Goal: Find specific page/section: Find specific page/section

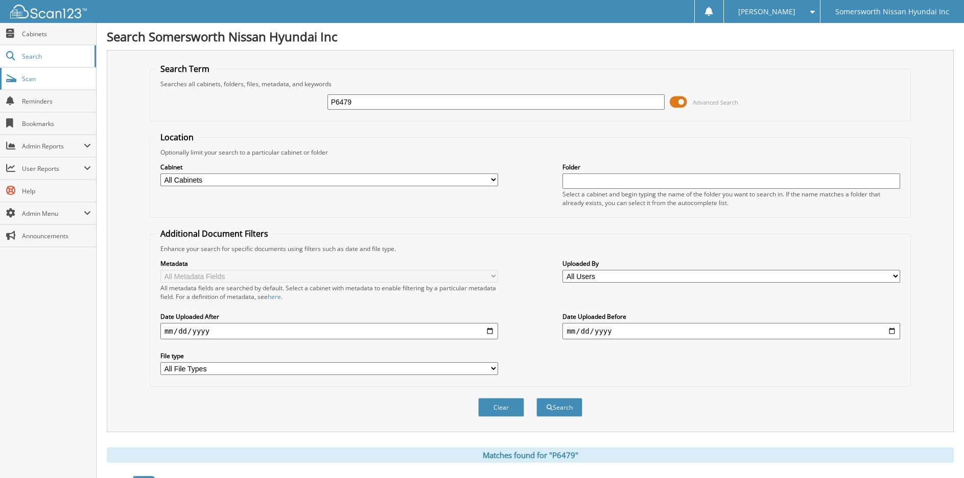
drag, startPoint x: 366, startPoint y: 104, endPoint x: 95, endPoint y: 84, distance: 271.3
click at [95, 83] on body "[PERSON_NAME] Settings Logout Somersworth Nissan Hyundai Inc Close Cabinets Sea…" at bounding box center [482, 440] width 964 height 880
type input "n"
type input "N24312"
click at [536, 398] on button "Search" at bounding box center [559, 407] width 46 height 19
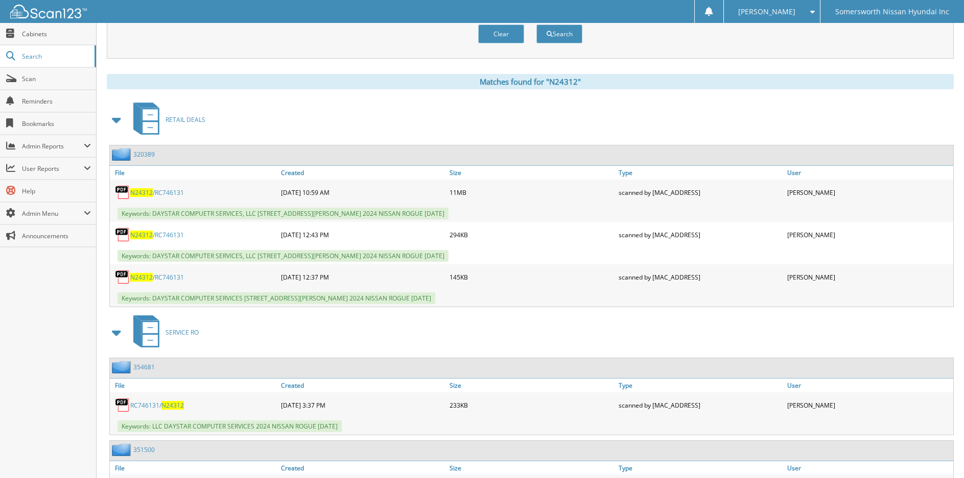
scroll to position [408, 0]
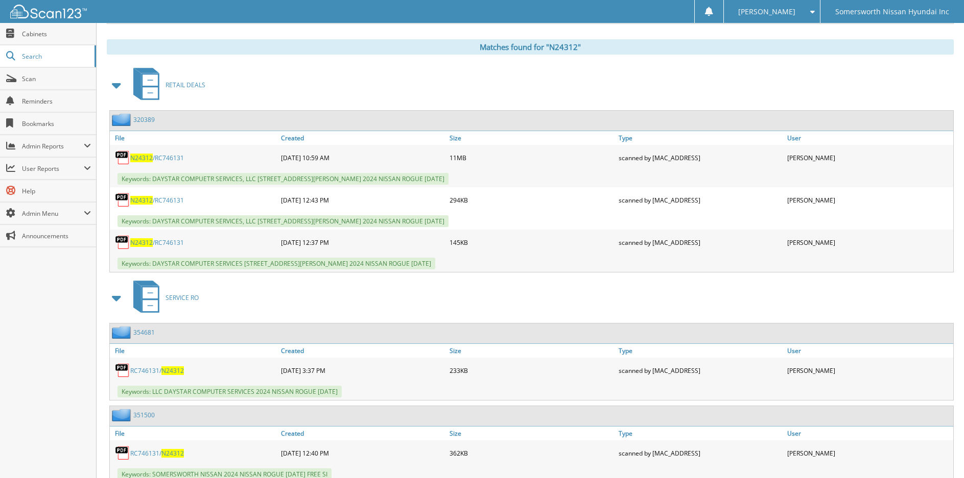
click at [142, 160] on span "N24312" at bounding box center [141, 158] width 22 height 9
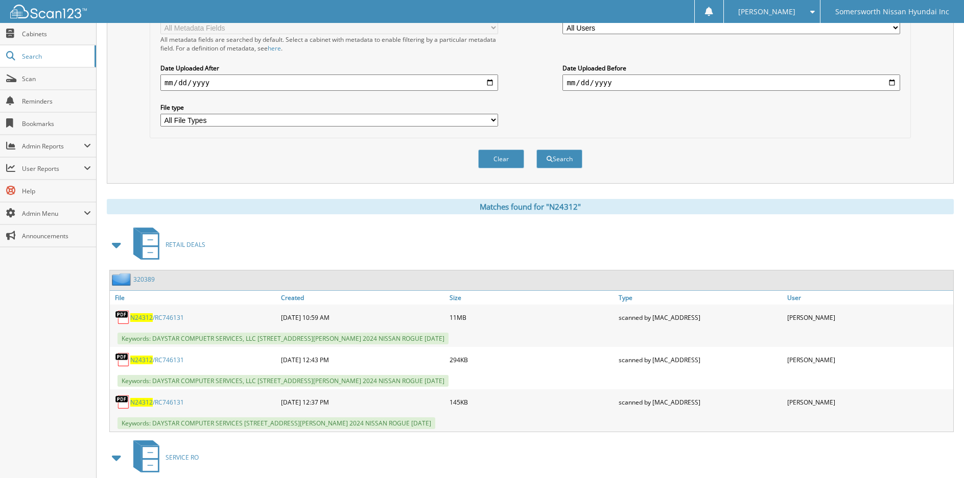
scroll to position [0, 0]
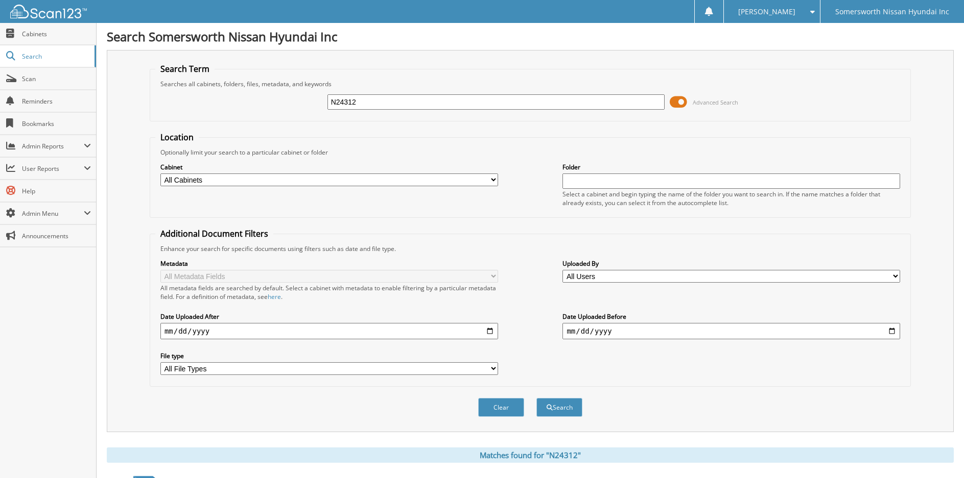
click at [435, 99] on input "N24312" at bounding box center [496, 101] width 338 height 15
type input "N"
type input "P6073"
click at [536, 398] on button "Search" at bounding box center [559, 407] width 46 height 19
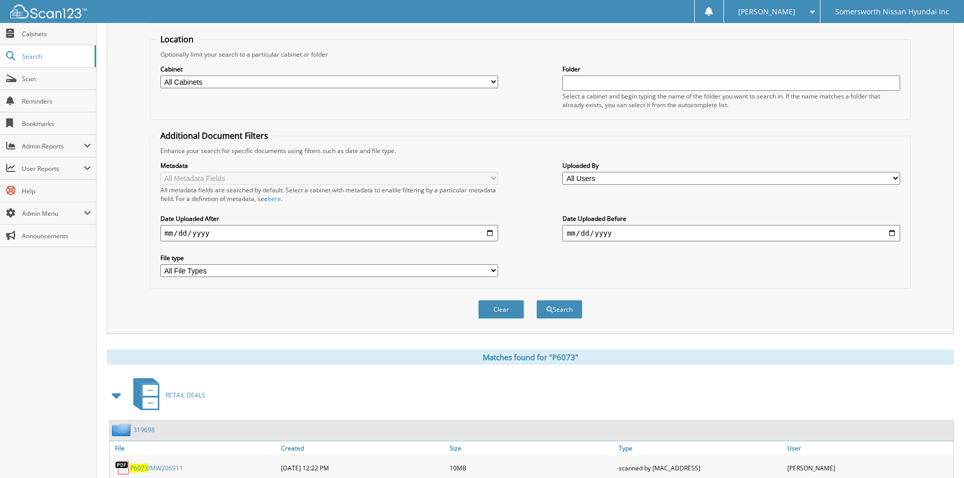
scroll to position [306, 0]
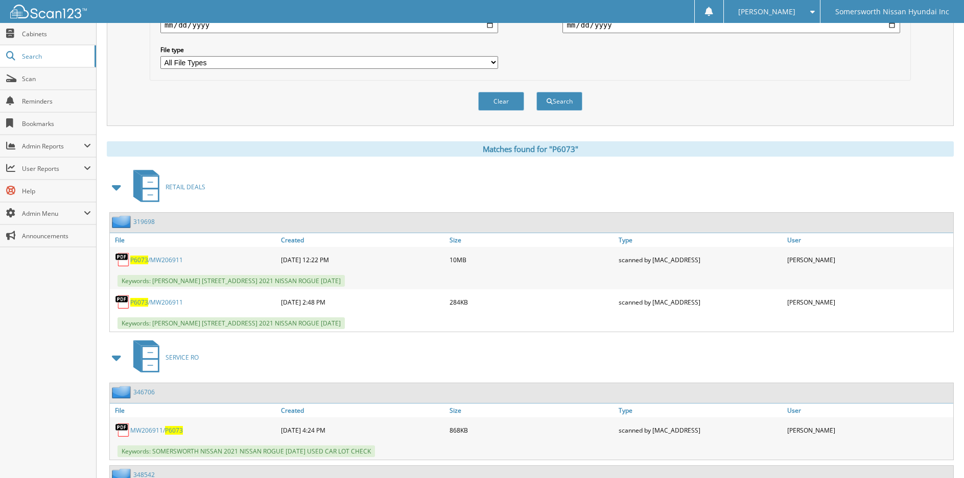
click at [139, 260] on span "P6073" at bounding box center [139, 260] width 18 height 9
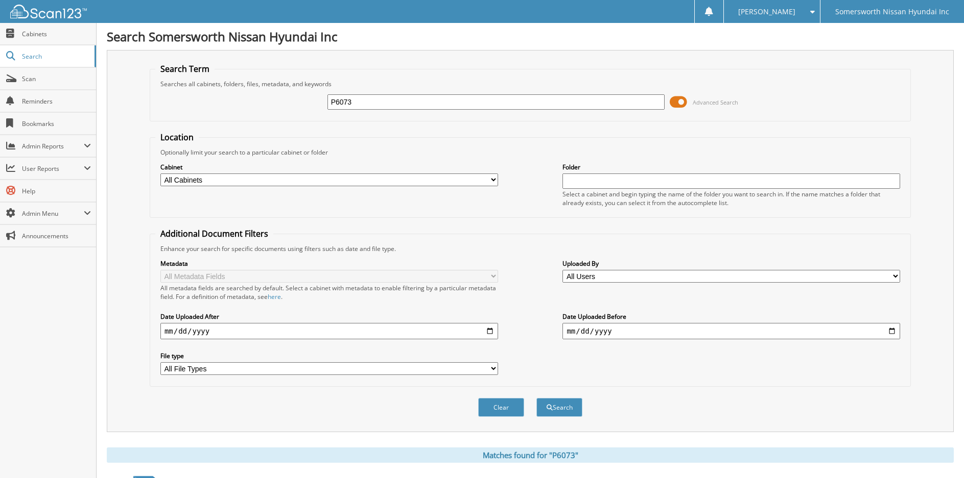
drag, startPoint x: 423, startPoint y: 103, endPoint x: -5, endPoint y: 160, distance: 432.2
click at [0, 160] on html "GAIL C. Settings Logout Somersworth Nissan Hyundai Inc Close Cabinets Search" at bounding box center [482, 440] width 964 height 880
type input "P6686"
click at [536, 398] on button "Search" at bounding box center [559, 407] width 46 height 19
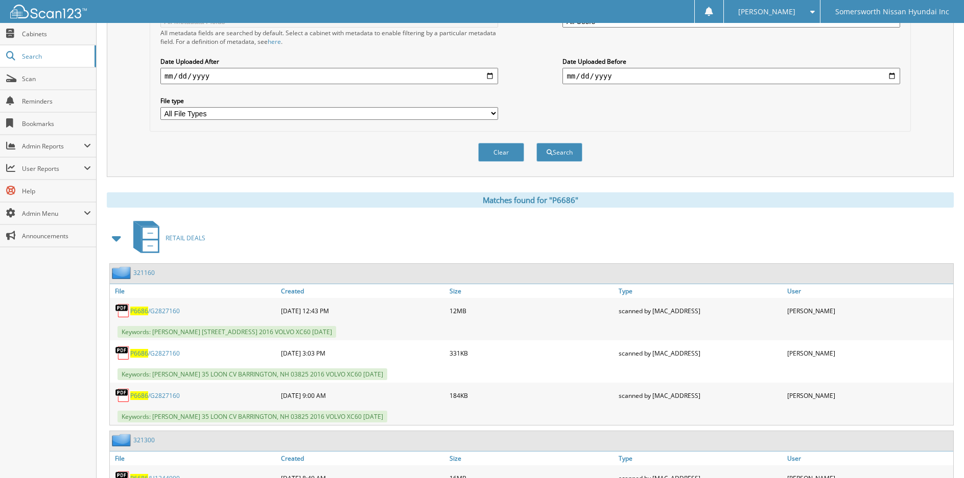
scroll to position [306, 0]
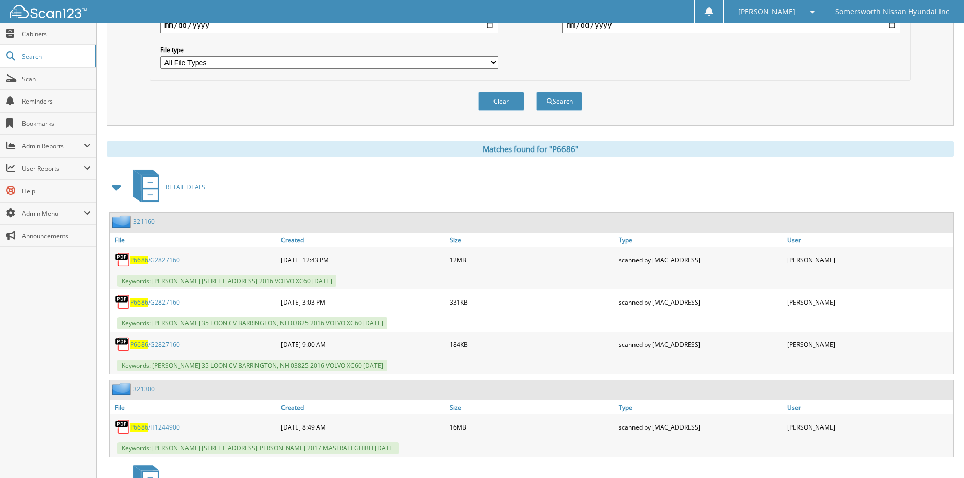
click at [147, 261] on span "P6686" at bounding box center [139, 260] width 18 height 9
click at [144, 347] on span "P6686" at bounding box center [139, 345] width 18 height 9
click at [141, 301] on span "P6686" at bounding box center [139, 302] width 18 height 9
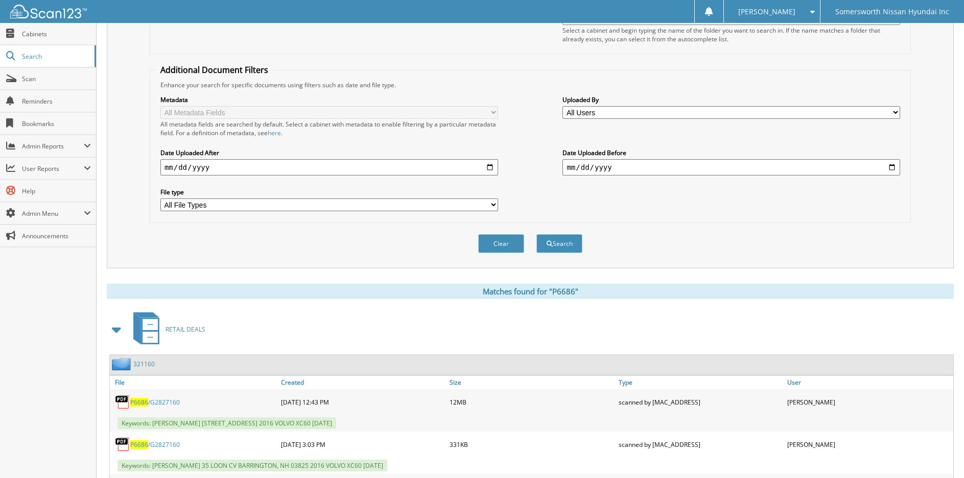
scroll to position [0, 0]
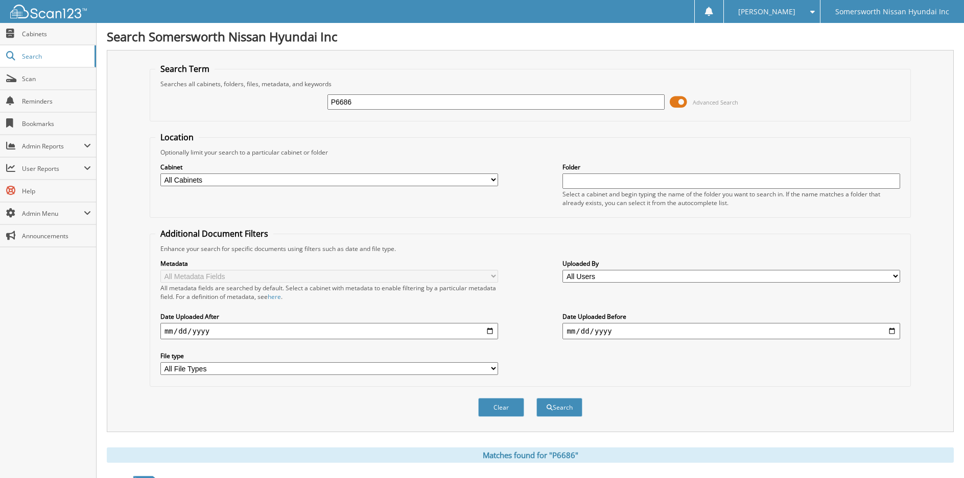
drag, startPoint x: 211, startPoint y: 92, endPoint x: 123, endPoint y: 86, distance: 88.5
click at [123, 86] on div "Search Term Searches all cabinets, folders, files, metadata, and keywords P6686…" at bounding box center [530, 241] width 847 height 382
type input "P6508"
click at [536, 398] on button "Search" at bounding box center [559, 407] width 46 height 19
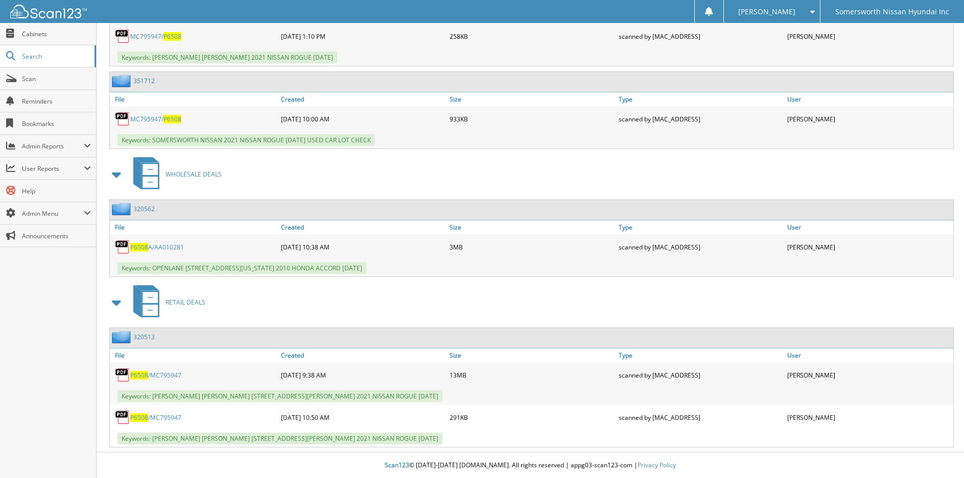
scroll to position [613, 0]
click at [145, 376] on span "P6508" at bounding box center [139, 375] width 18 height 9
